Goal: Transaction & Acquisition: Book appointment/travel/reservation

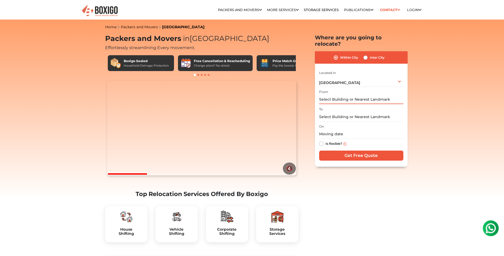
click at [349, 101] on input "text" at bounding box center [361, 99] width 84 height 9
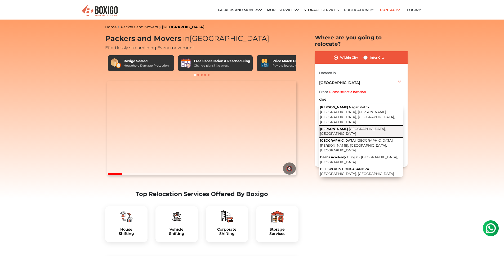
click at [348, 126] on button "Deepanjali Nagar Bengaluru, Karnataka" at bounding box center [361, 132] width 84 height 12
type input "[PERSON_NAME], [GEOGRAPHIC_DATA], [GEOGRAPHIC_DATA]"
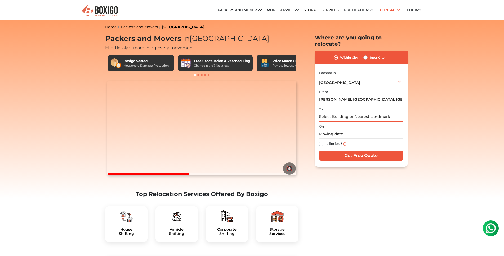
click at [347, 116] on input "text" at bounding box center [361, 116] width 84 height 9
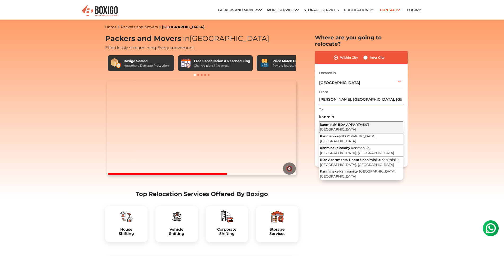
click at [348, 127] on button "kanminaki BDA APPARTMENT Karnataka" at bounding box center [361, 128] width 84 height 12
type input "kanminaki BDA APPARTMENT, [GEOGRAPHIC_DATA]"
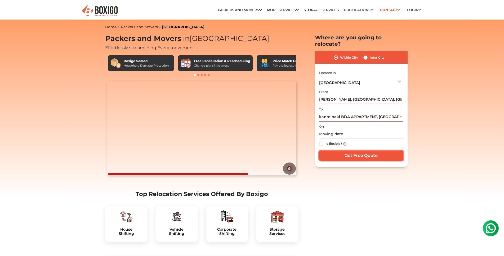
click at [346, 155] on input "Get Free Quote" at bounding box center [361, 156] width 84 height 10
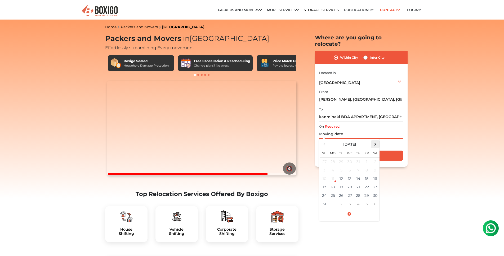
click at [373, 143] on span at bounding box center [374, 144] width 7 height 7
click at [373, 189] on td "27" at bounding box center [375, 187] width 8 height 8
drag, startPoint x: 360, startPoint y: 135, endPoint x: 351, endPoint y: 135, distance: 9.5
click at [351, 135] on input "09/27/2025 12:00 AM" at bounding box center [361, 134] width 84 height 9
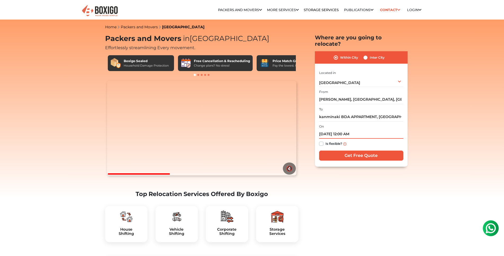
click at [342, 134] on input "09/27/2025 12:00 AM" at bounding box center [361, 134] width 84 height 9
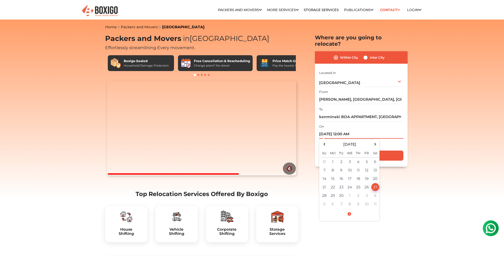
click at [343, 136] on input "09/27/2025 12:00 AM" at bounding box center [361, 134] width 84 height 9
click at [373, 191] on td "27" at bounding box center [375, 187] width 8 height 8
click at [360, 132] on input "09/27/2025 12:00 AM" at bounding box center [361, 134] width 84 height 9
click at [344, 134] on input "09/27/2025 12:00 AM" at bounding box center [361, 134] width 84 height 9
type input "09/27/2025 10:00 AM"
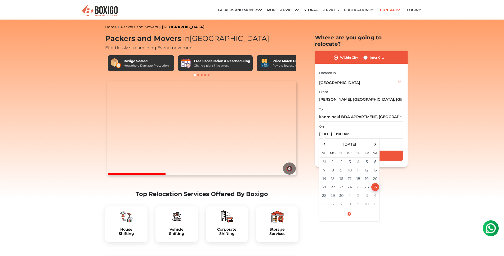
click at [399, 162] on div "I am shifting my 1 BHK 2 BHK 3 BHK 3 + BHK FEW ITEMS FEW ITEMS 1 BHK 2 BHK 3 BH…" at bounding box center [361, 116] width 84 height 93
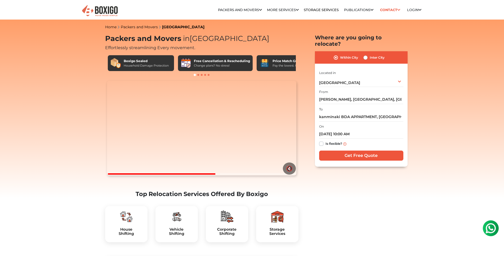
click at [325, 144] on label "Is flexible?" at bounding box center [333, 144] width 17 height 6
click at [322, 144] on input "Is flexible?" at bounding box center [321, 143] width 4 height 5
checkbox input "true"
click at [337, 156] on input "Get Free Quote" at bounding box center [361, 156] width 84 height 10
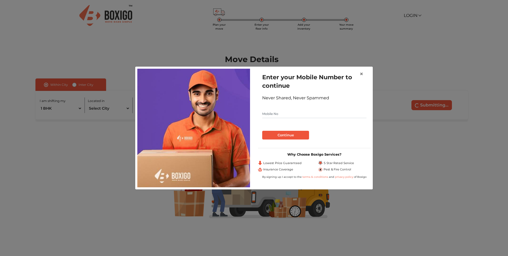
click at [312, 115] on input "text" at bounding box center [314, 114] width 104 height 8
type input "8197212737"
click at [262, 131] on button "Continue" at bounding box center [285, 135] width 47 height 9
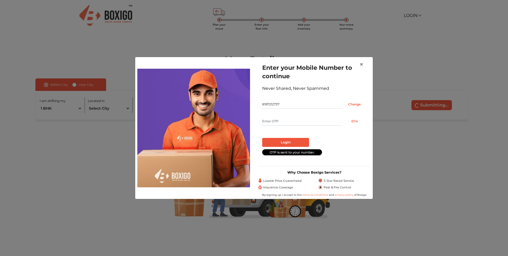
click at [312, 115] on form "Enter your Mobile Number to continue Never Shared, Never Spammed 8197212737 Cha…" at bounding box center [314, 110] width 104 height 92
click at [310, 121] on input "text" at bounding box center [302, 121] width 80 height 8
type input "4630"
click at [299, 144] on button "Login" at bounding box center [285, 142] width 47 height 9
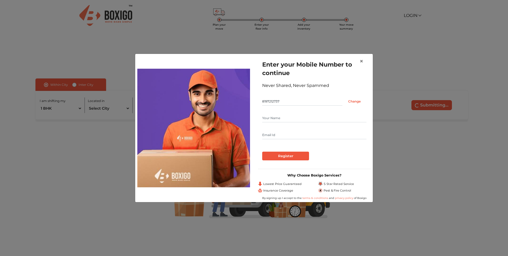
click at [276, 121] on input "text" at bounding box center [314, 118] width 104 height 8
type input "Varun R"
click at [277, 135] on input "text" at bounding box center [314, 135] width 104 height 8
type input "[EMAIL_ADDRESS][DOMAIN_NAME]"
click at [283, 155] on input "Register" at bounding box center [285, 156] width 47 height 9
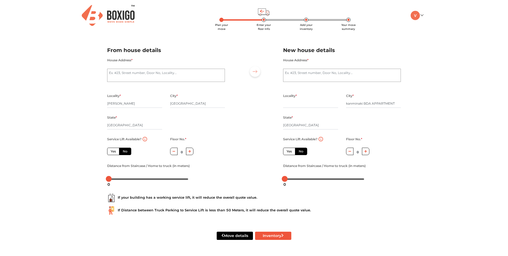
click at [288, 151] on label "Yes" at bounding box center [289, 151] width 12 height 7
click at [288, 151] on input "Yes" at bounding box center [288, 150] width 3 height 3
radio input "true"
radio input "false"
